Goal: Transaction & Acquisition: Purchase product/service

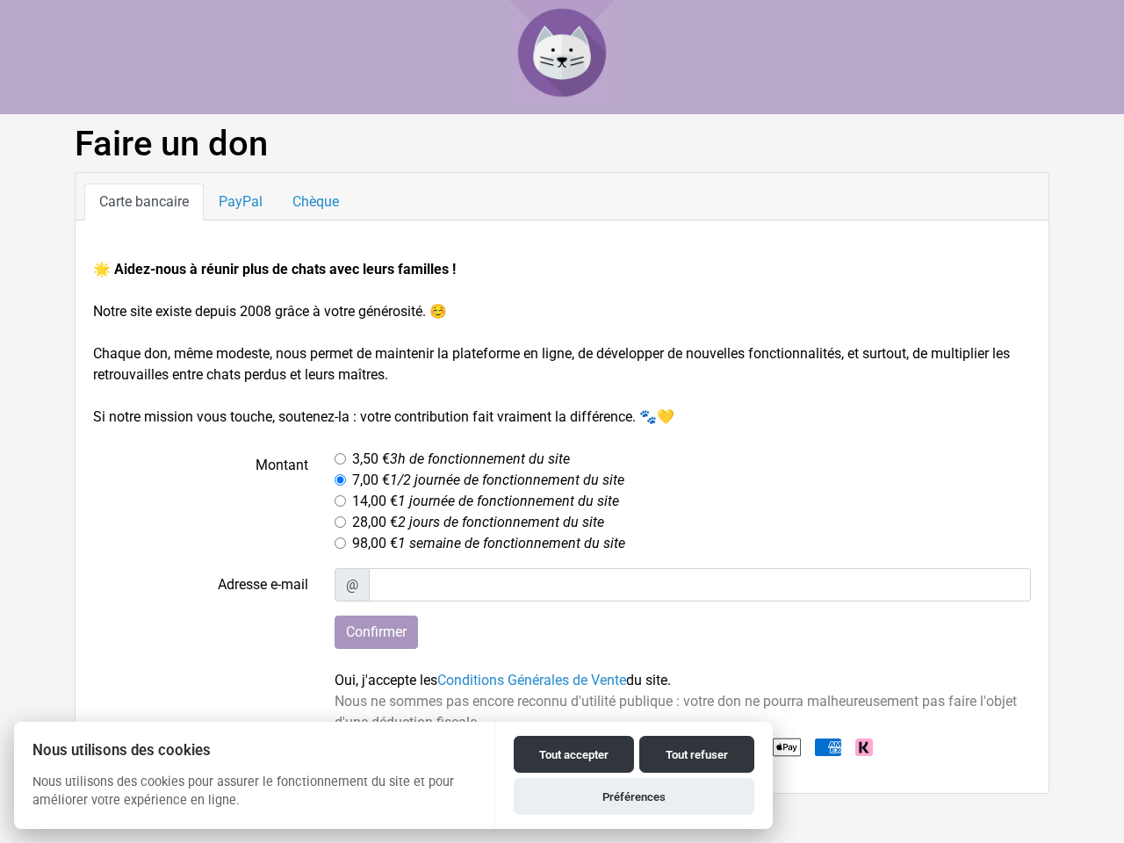
click at [573, 754] on button "Tout accepter" at bounding box center [574, 754] width 120 height 37
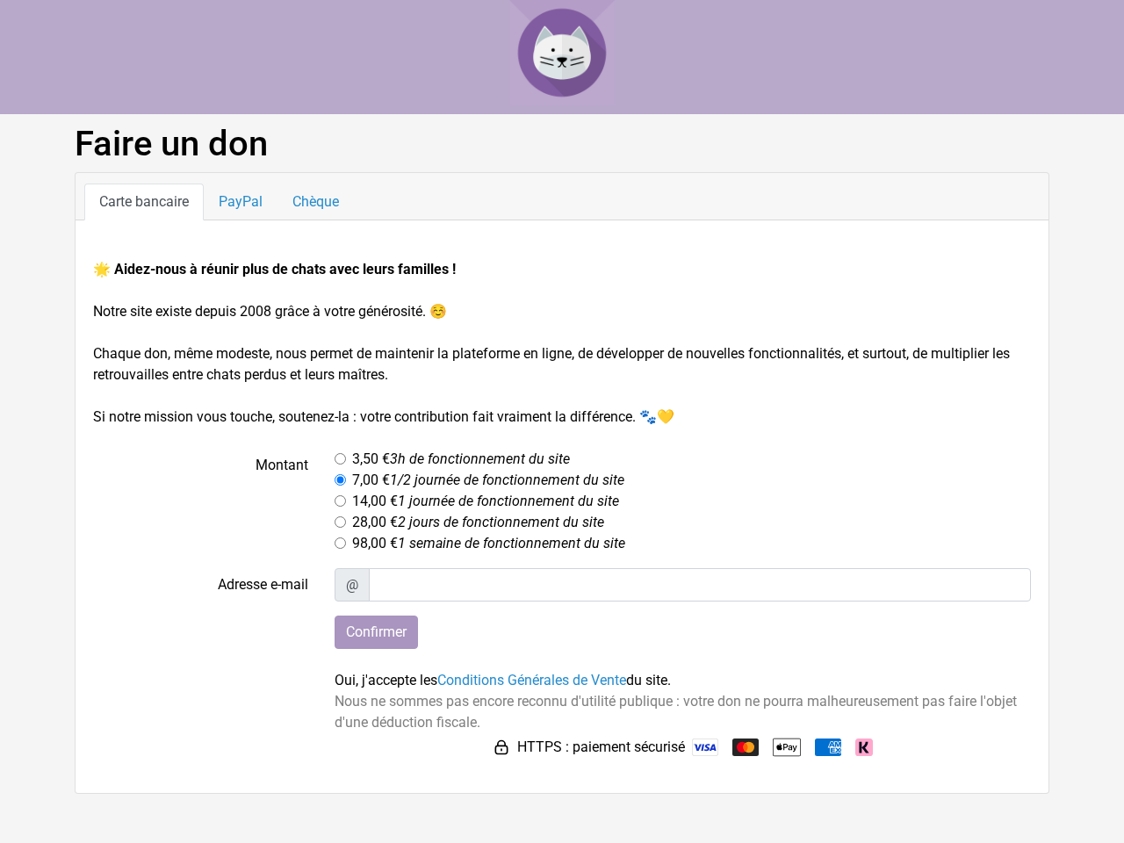
click at [696, 759] on button "Tout refuser" at bounding box center [696, 777] width 115 height 37
click at [634, 801] on button "Préférences" at bounding box center [634, 819] width 241 height 37
